Goal: Browse casually: Explore the website without a specific task or goal

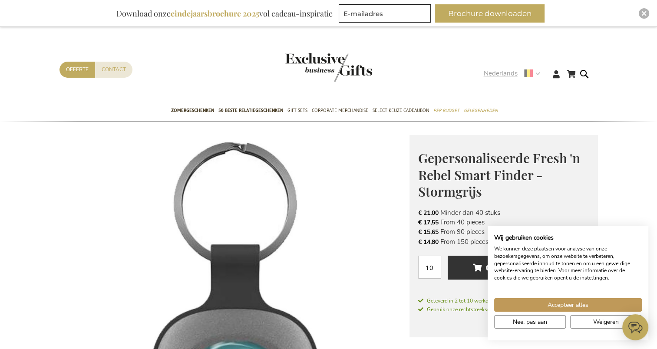
click at [502, 76] on span "Nederlands" at bounding box center [500, 74] width 34 height 10
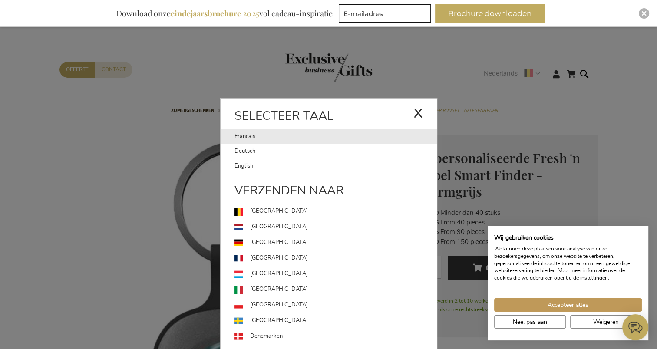
click at [246, 135] on link "Français" at bounding box center [323, 136] width 179 height 15
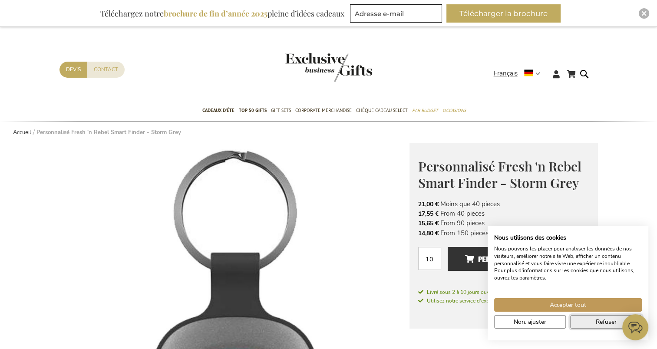
click at [586, 321] on button "Refuser" at bounding box center [606, 321] width 72 height 13
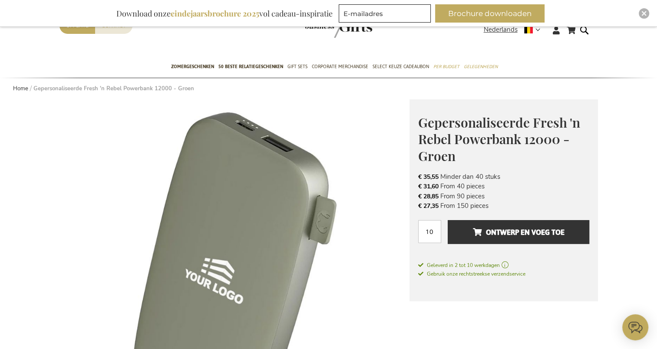
scroll to position [12, 0]
